Goal: Information Seeking & Learning: Learn about a topic

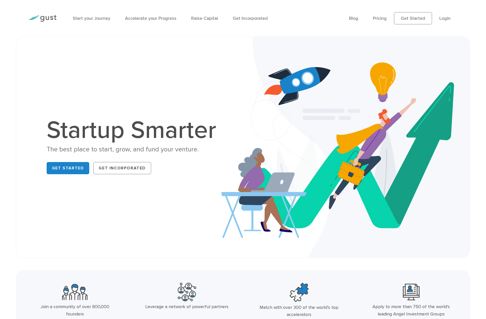
click at [49, 21] on img at bounding box center [42, 18] width 28 height 7
click at [378, 20] on link "Pricing" at bounding box center [380, 18] width 14 height 5
